Goal: Navigation & Orientation: Find specific page/section

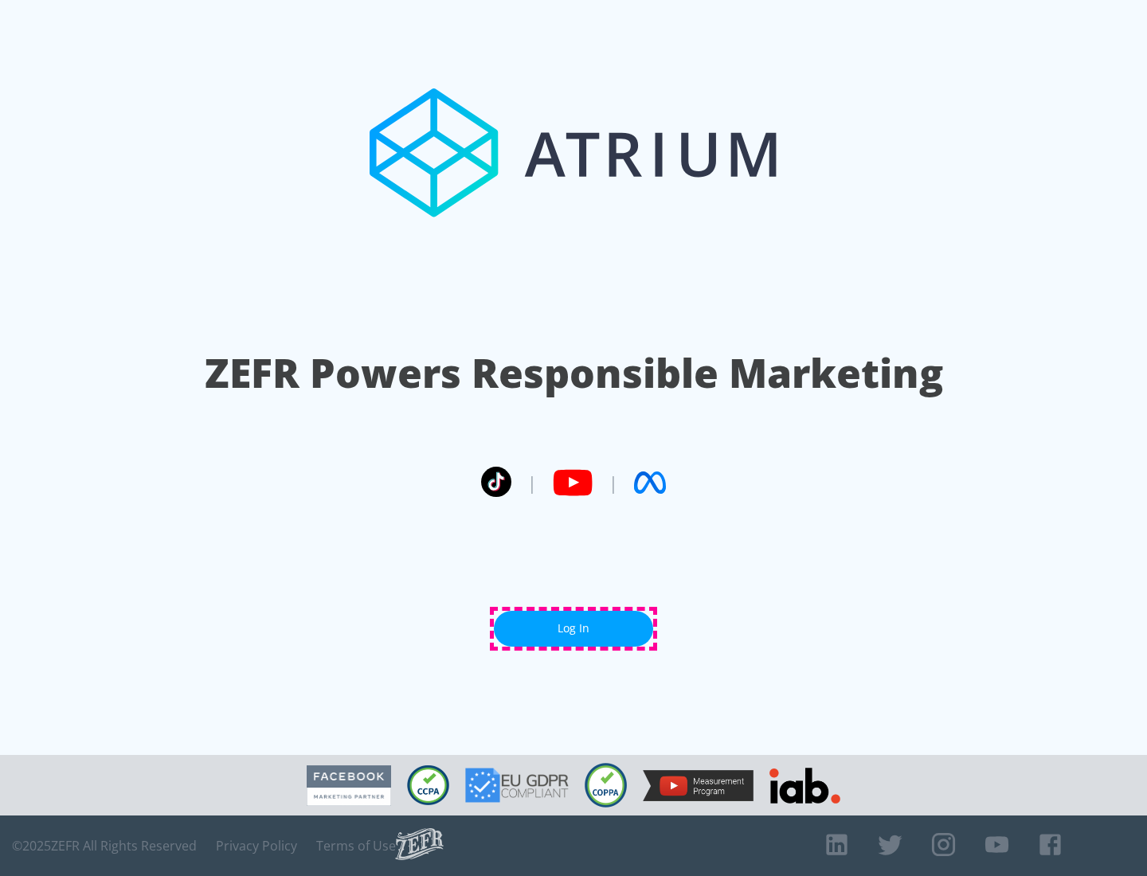
click at [574, 628] on link "Log In" at bounding box center [573, 629] width 159 height 36
